Goal: Task Accomplishment & Management: Manage account settings

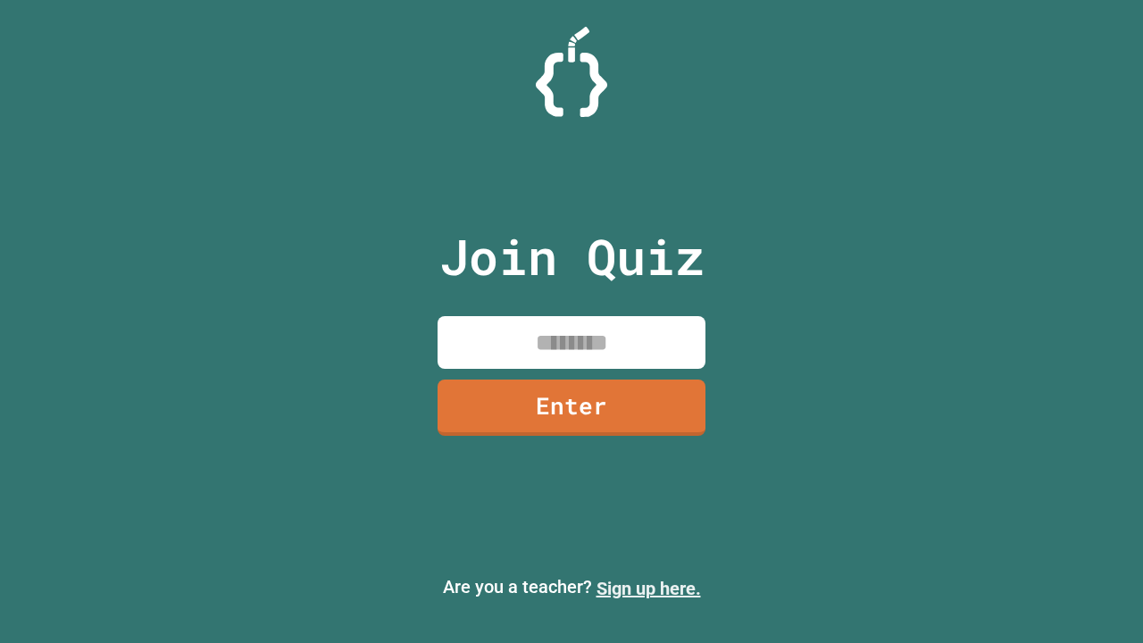
click at [648, 588] on link "Sign up here." at bounding box center [648, 588] width 104 height 21
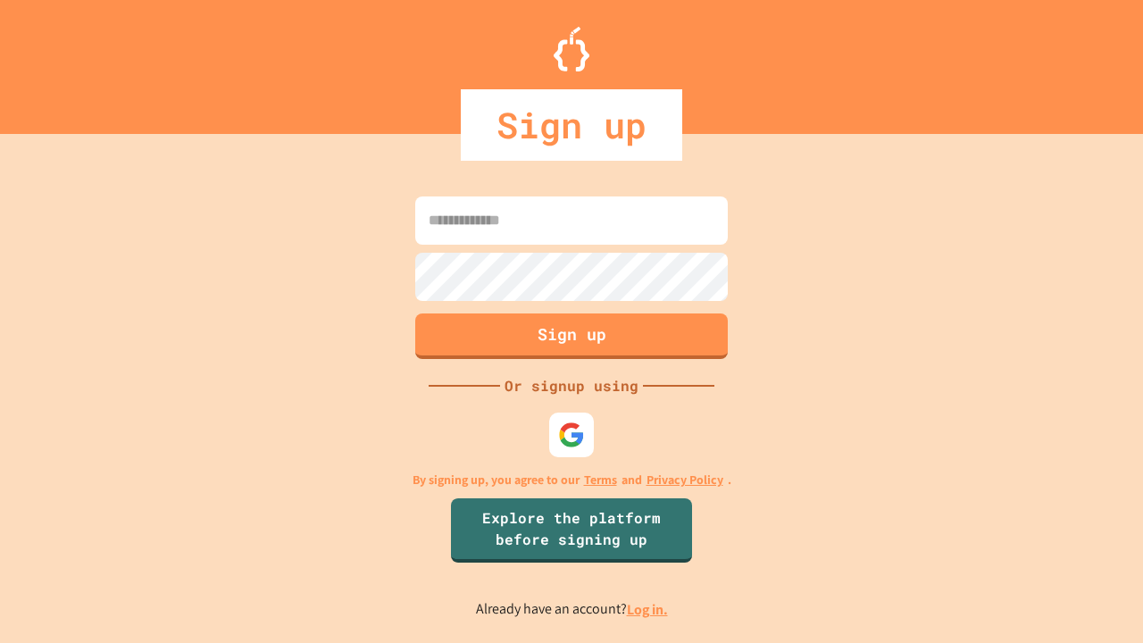
click at [648, 609] on link "Log in." at bounding box center [647, 609] width 41 height 19
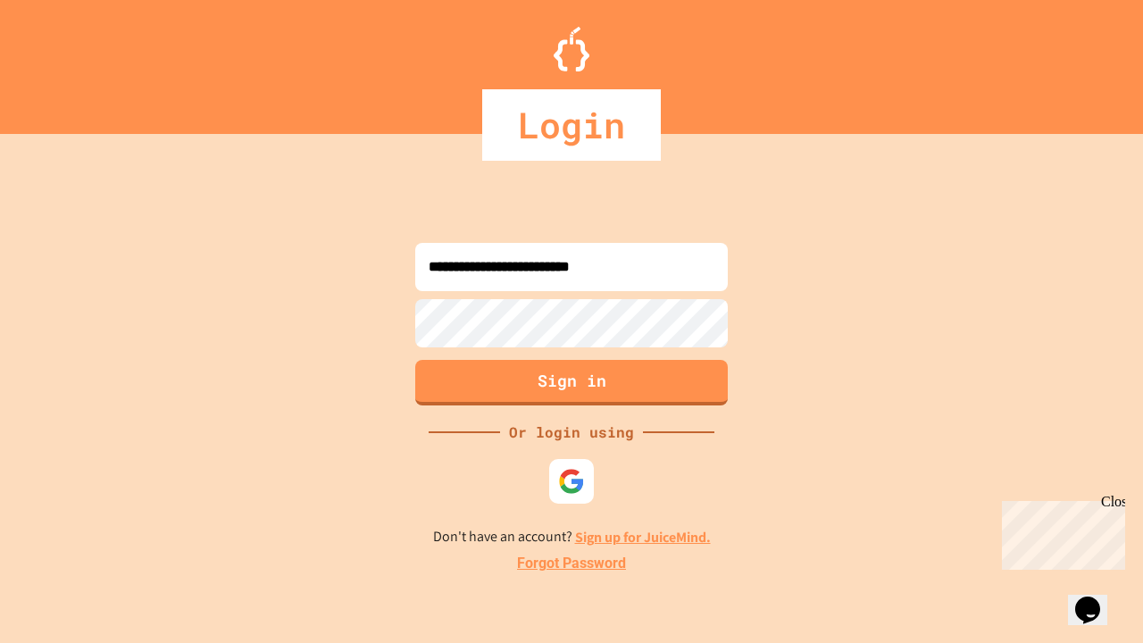
type input "**********"
